Goal: Entertainment & Leisure: Consume media (video, audio)

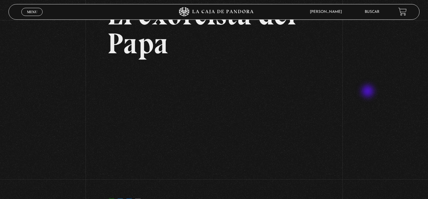
scroll to position [54, 0]
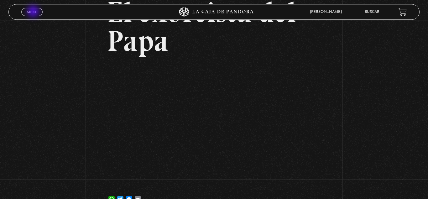
click at [34, 12] on span "Menu" at bounding box center [32, 12] width 10 height 4
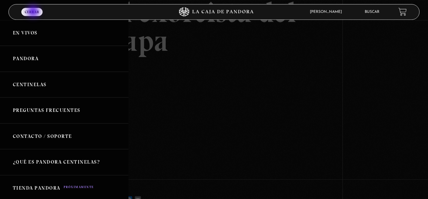
click at [34, 12] on span "Cerrar" at bounding box center [32, 12] width 14 height 4
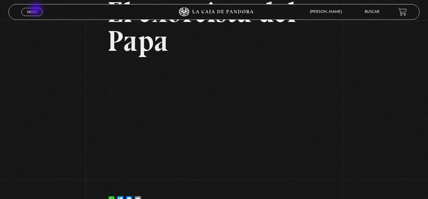
click at [37, 10] on link "Menu Cerrar" at bounding box center [31, 12] width 21 height 8
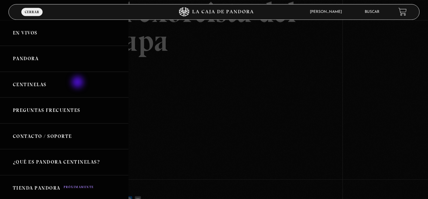
click at [78, 83] on link "Centinelas" at bounding box center [64, 85] width 128 height 26
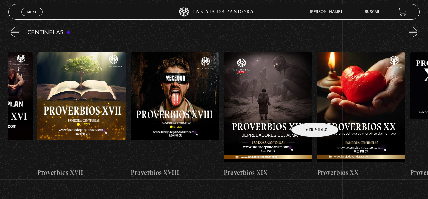
scroll to position [0, 1742]
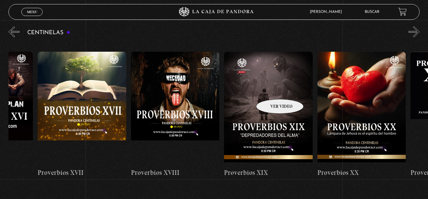
click at [272, 90] on figure at bounding box center [268, 108] width 89 height 113
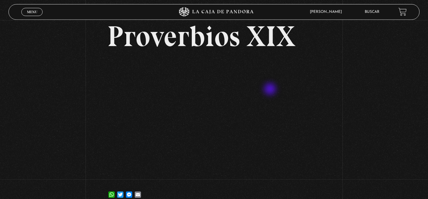
scroll to position [32, 0]
